Goal: Entertainment & Leisure: Browse casually

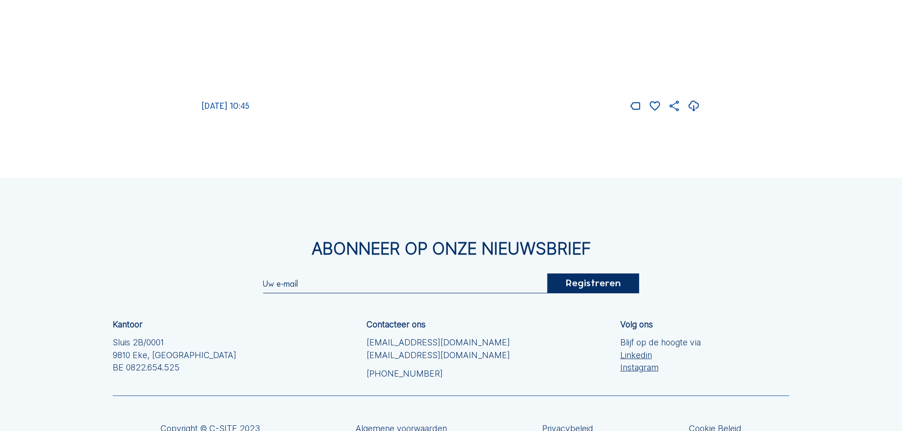
scroll to position [994, 0]
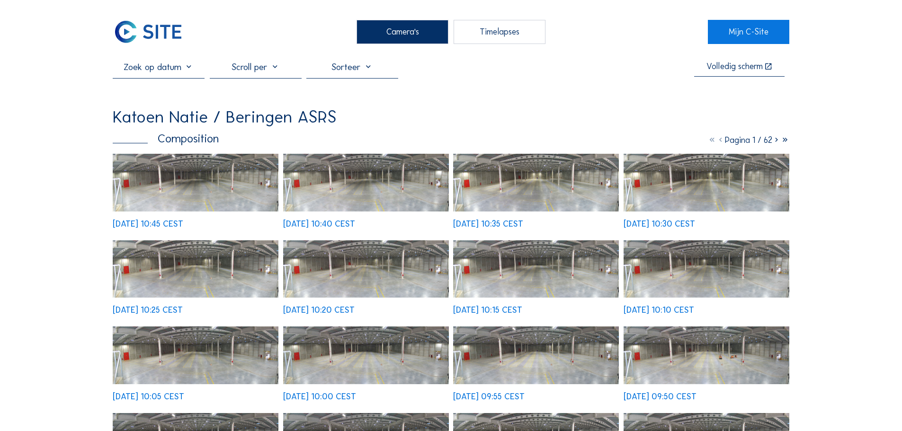
click at [191, 190] on img at bounding box center [196, 182] width 166 height 57
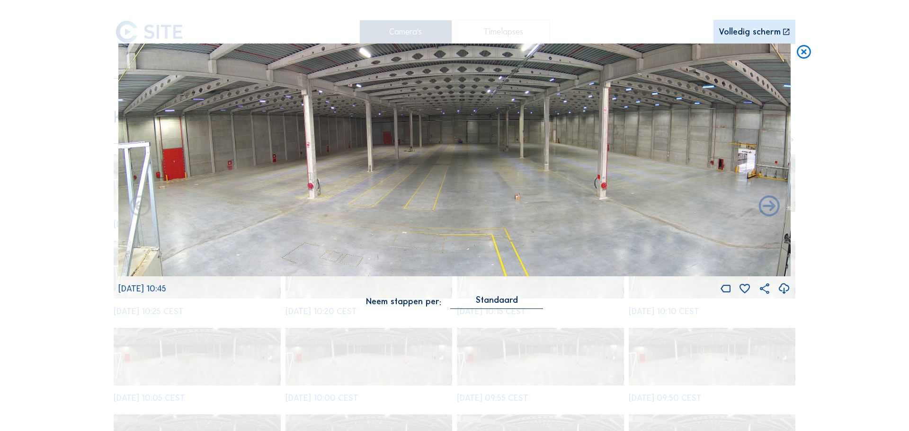
click at [608, 164] on img at bounding box center [454, 160] width 672 height 233
click at [515, 143] on img at bounding box center [454, 160] width 672 height 233
click at [518, 155] on img at bounding box center [454, 160] width 672 height 233
click at [808, 49] on icon at bounding box center [803, 53] width 17 height 18
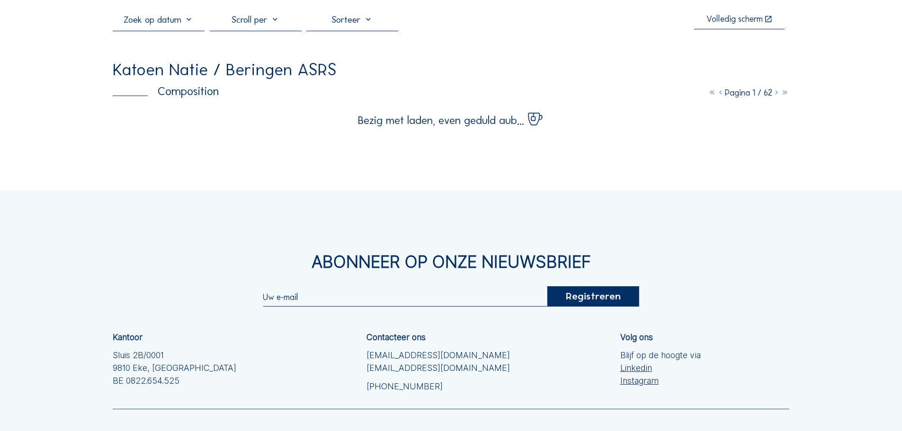
click at [801, 238] on div "Camera's Timelapses Mijn C-Site Volledig scherm Katoen Natie / Beringen ASRS Co…" at bounding box center [451, 243] width 902 height 580
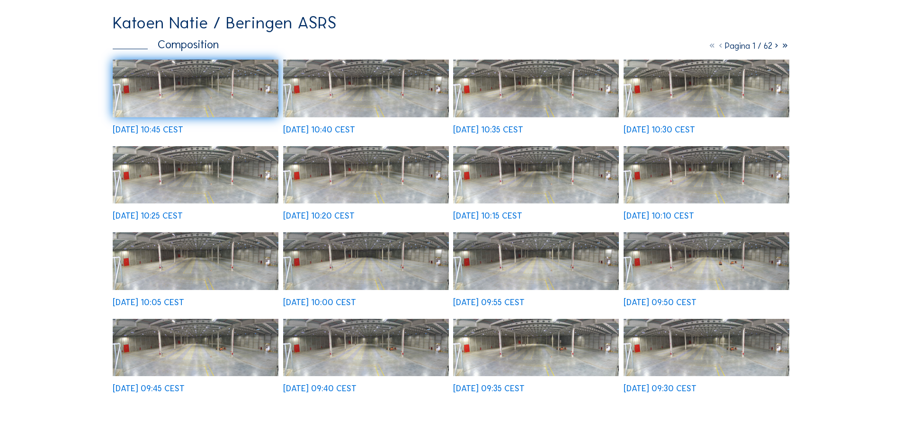
scroll to position [142, 0]
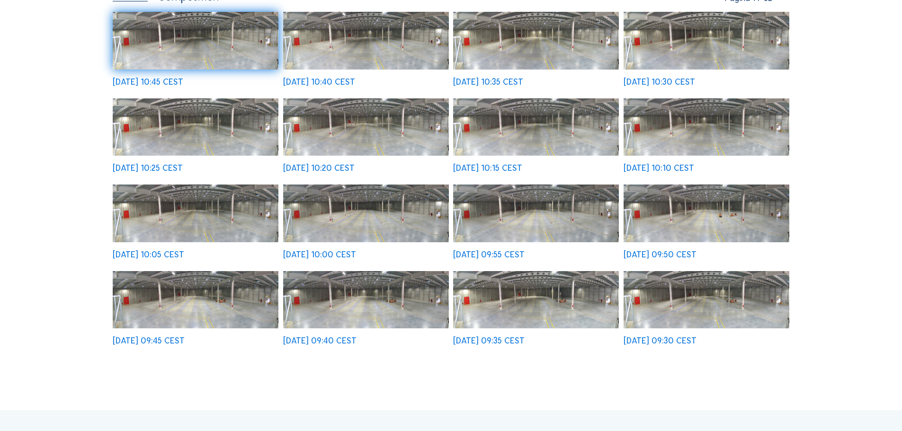
click at [720, 223] on img at bounding box center [707, 213] width 166 height 57
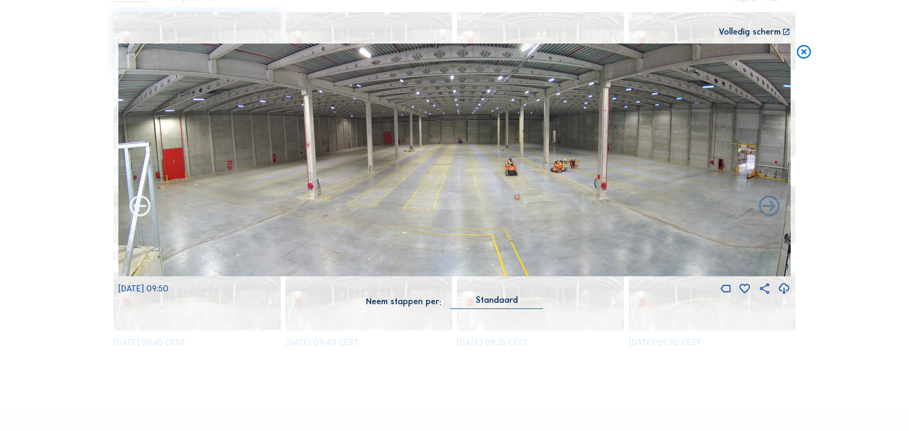
click at [130, 206] on icon at bounding box center [139, 207] width 25 height 26
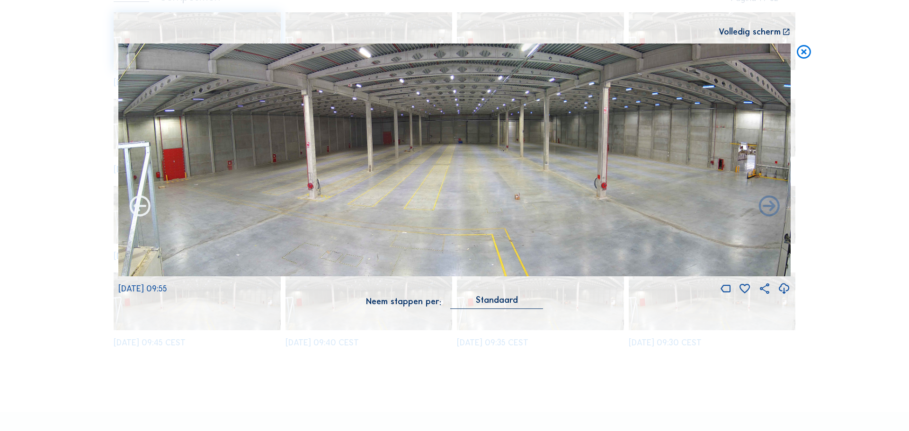
click at [132, 206] on icon at bounding box center [139, 207] width 25 height 26
click at [134, 209] on icon at bounding box center [139, 207] width 25 height 26
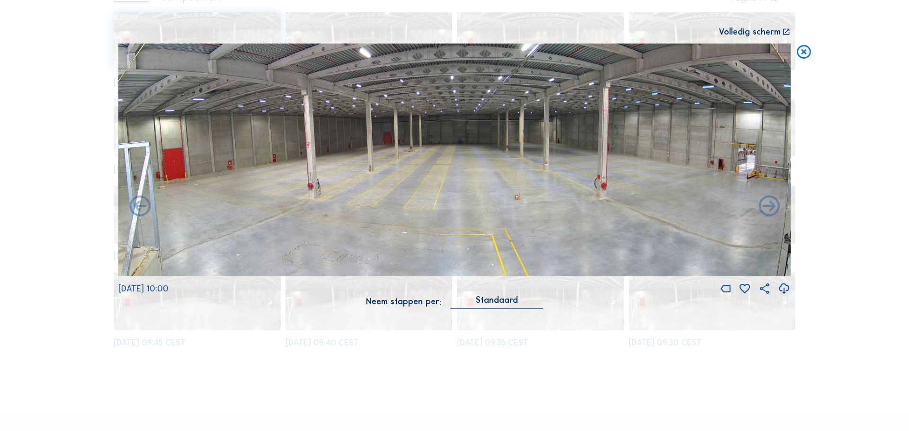
click at [134, 209] on icon at bounding box center [139, 207] width 25 height 26
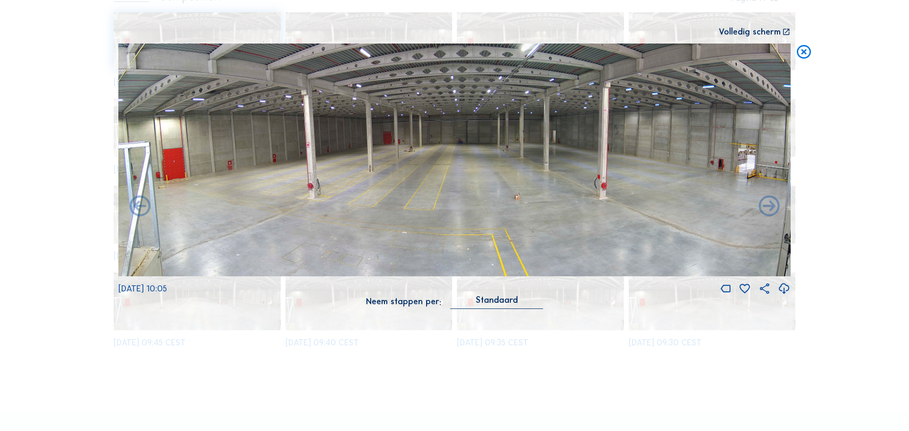
click at [134, 209] on icon at bounding box center [139, 207] width 25 height 26
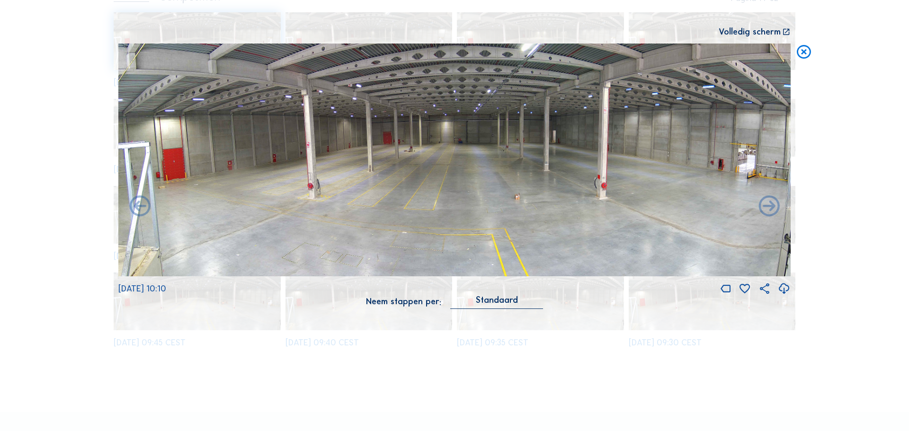
click at [134, 209] on icon at bounding box center [139, 207] width 25 height 26
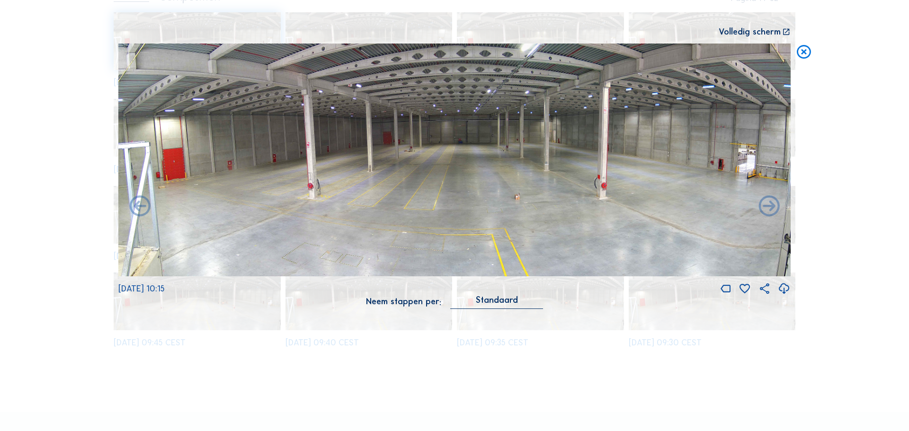
click at [134, 209] on icon at bounding box center [139, 207] width 25 height 26
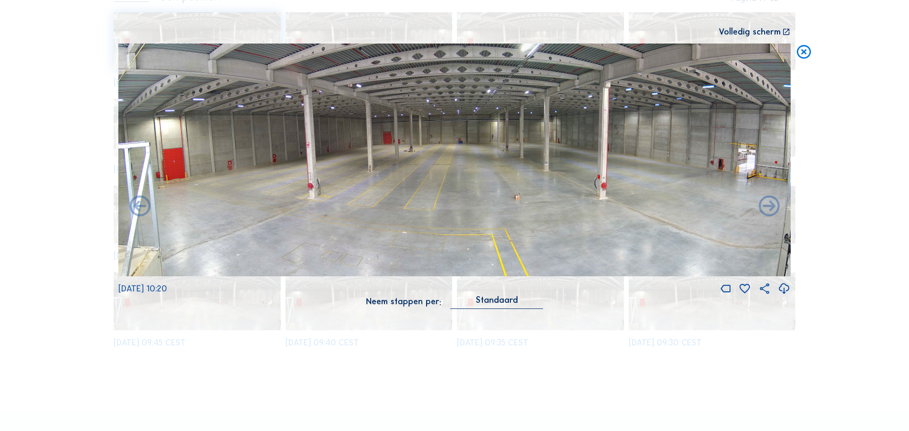
click at [854, 152] on div "Scroll om door de tijd te reizen | Druk op de 'Alt'-knop + scroll om te Zoomen …" at bounding box center [454, 215] width 909 height 431
click at [864, 183] on div "Scroll om door de tijd te reizen | Druk op de 'Alt'-knop + scroll om te Zoomen …" at bounding box center [454, 215] width 909 height 431
click at [803, 48] on icon at bounding box center [803, 53] width 17 height 18
drag, startPoint x: 839, startPoint y: 137, endPoint x: 832, endPoint y: 177, distance: 39.9
click at [839, 141] on div "Camera's Timelapses Mijn C-Site Volledig scherm Katoen Natie / [GEOGRAPHIC_DATA…" at bounding box center [454, 306] width 909 height 896
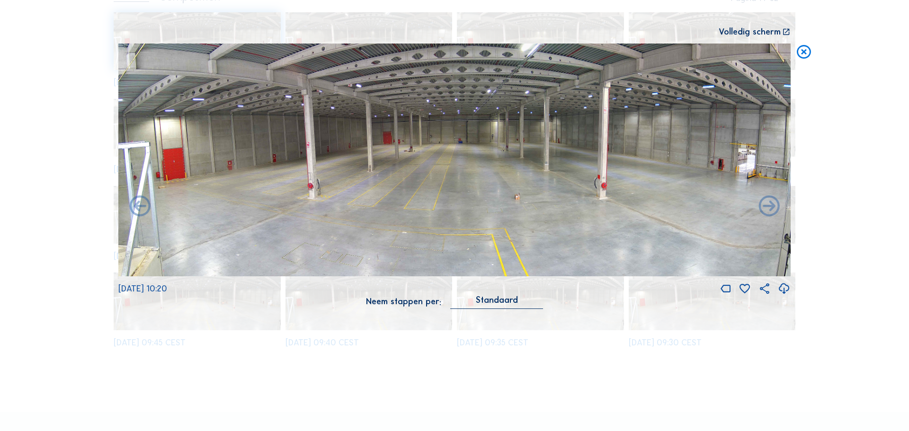
click at [852, 192] on div "Camera's Timelapses Mijn C-Site Volledig scherm Katoen Natie / [GEOGRAPHIC_DATA…" at bounding box center [454, 306] width 909 height 896
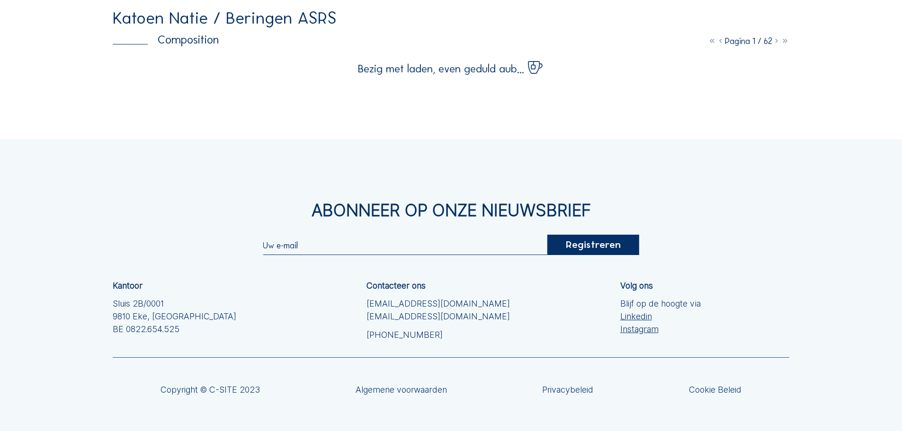
scroll to position [0, 0]
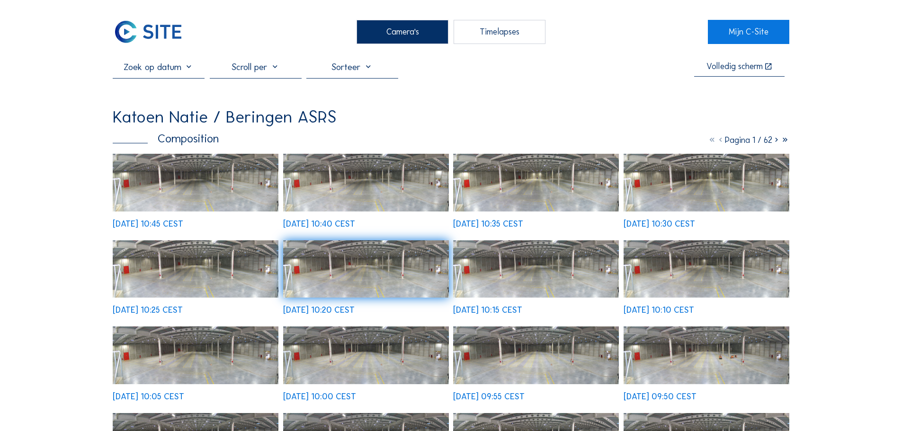
click at [175, 178] on img at bounding box center [196, 182] width 166 height 57
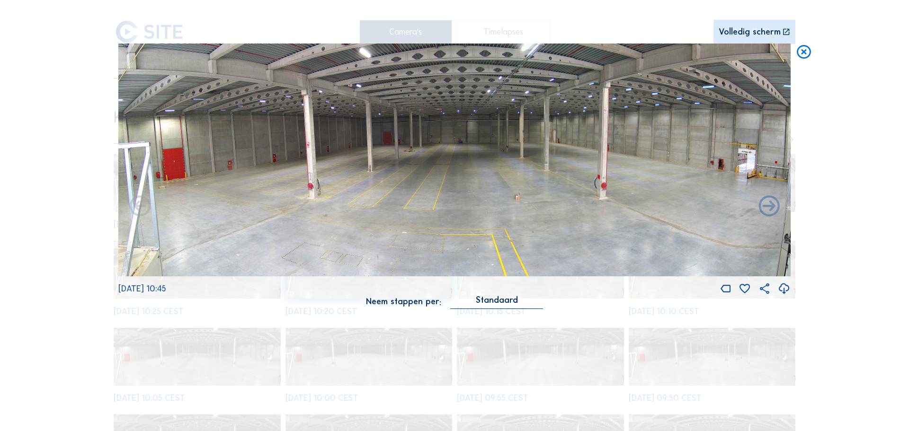
click at [871, 204] on div "Scroll om door de tijd te reizen | Druk op de 'Alt'-knop + scroll om te Zoomen …" at bounding box center [454, 215] width 909 height 431
click at [778, 290] on icon at bounding box center [784, 289] width 13 height 15
drag, startPoint x: 70, startPoint y: 108, endPoint x: 71, endPoint y: 138, distance: 30.4
click at [70, 108] on div "Scroll om door de tijd te reizen | Druk op de 'Alt'-knop + scroll om te Zoomen …" at bounding box center [454, 215] width 909 height 431
click at [802, 52] on icon at bounding box center [803, 53] width 17 height 18
